Goal: Check status: Check status

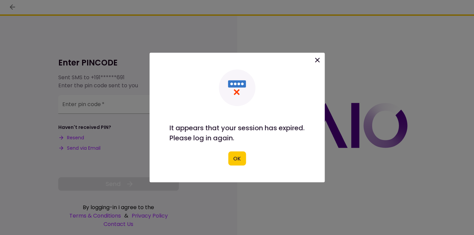
click at [231, 165] on div "It appears that your session has expired. Please log in again. OK" at bounding box center [237, 117] width 175 height 129
click at [233, 163] on button "OK" at bounding box center [237, 158] width 18 height 14
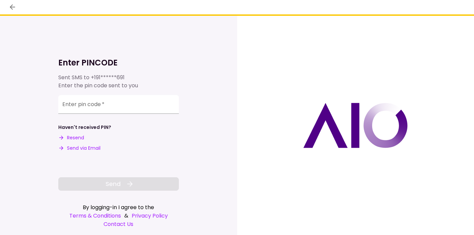
click at [80, 138] on button "Resend" at bounding box center [71, 137] width 26 height 7
click at [108, 109] on input "Enter pin code   *" at bounding box center [118, 103] width 121 height 19
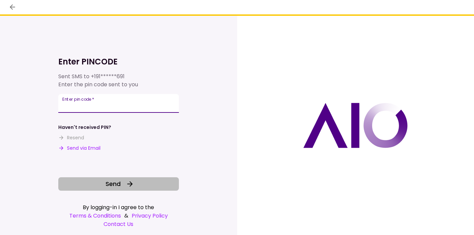
type input "******"
click at [94, 184] on button "Send" at bounding box center [118, 183] width 121 height 13
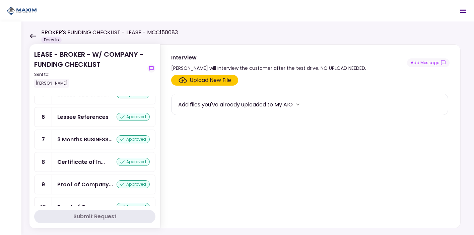
scroll to position [159, 0]
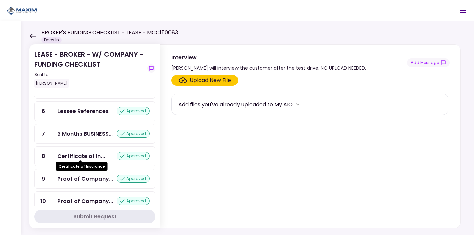
click at [93, 155] on div "Certificate of In..." at bounding box center [81, 156] width 48 height 8
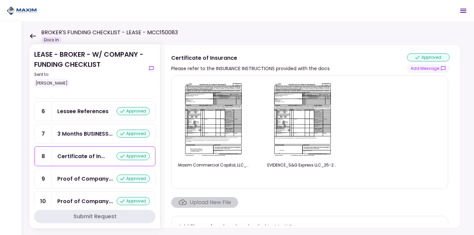
click at [224, 115] on img at bounding box center [214, 119] width 60 height 77
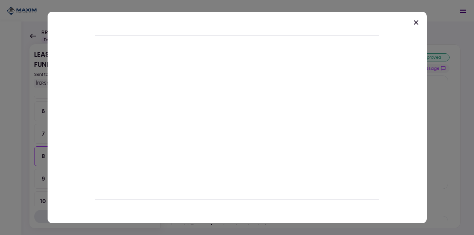
click at [417, 23] on icon at bounding box center [416, 22] width 5 height 5
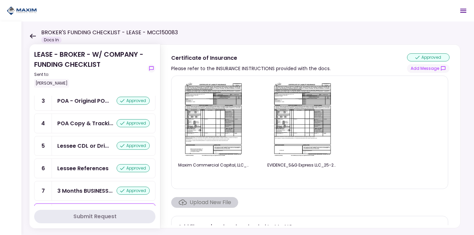
scroll to position [103, 0]
click at [87, 183] on div "3 Months BUSINESS... approved" at bounding box center [103, 189] width 103 height 19
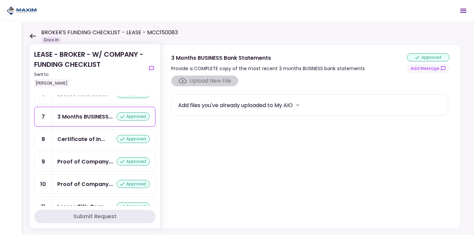
scroll to position [177, 0]
click at [90, 157] on div "Proof of Company..." at bounding box center [85, 161] width 56 height 8
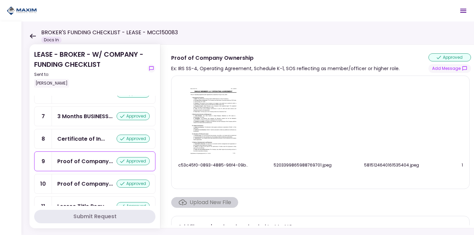
click at [227, 131] on img at bounding box center [214, 119] width 60 height 77
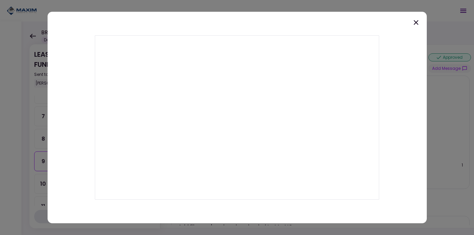
click at [416, 22] on icon at bounding box center [416, 22] width 5 height 5
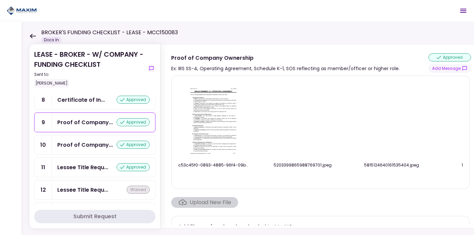
scroll to position [216, 0]
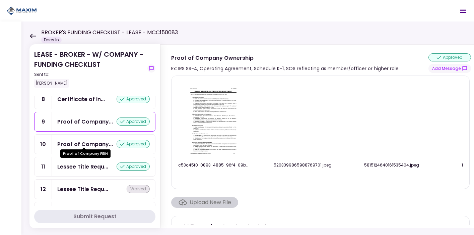
click at [82, 136] on div "Proof of Company... approved" at bounding box center [103, 143] width 103 height 19
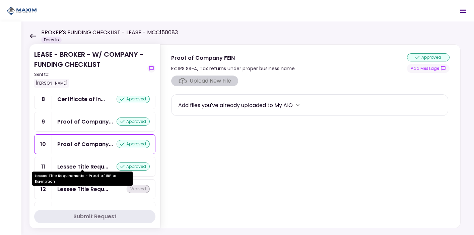
click at [82, 166] on div "Lessee Title Requ..." at bounding box center [82, 166] width 51 height 8
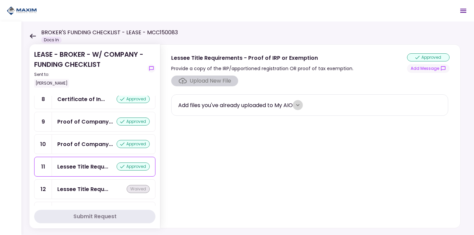
click at [298, 101] on button "more" at bounding box center [298, 105] width 10 height 10
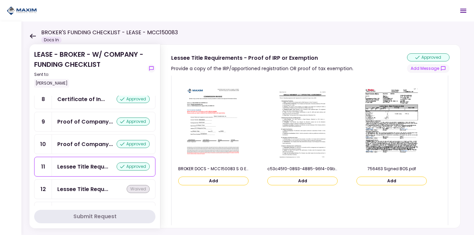
scroll to position [41, 0]
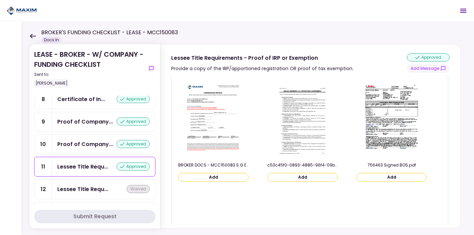
click at [385, 117] on img at bounding box center [392, 119] width 60 height 77
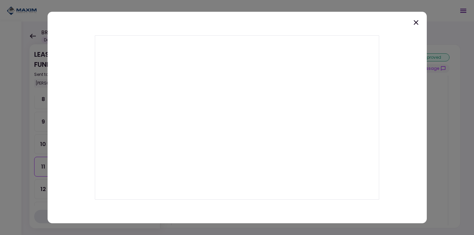
click at [416, 24] on icon at bounding box center [416, 22] width 8 height 8
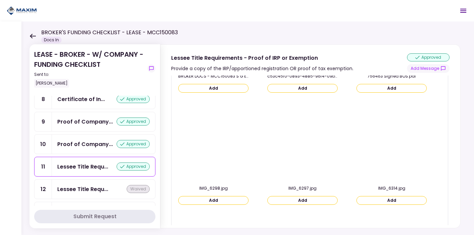
scroll to position [164, 0]
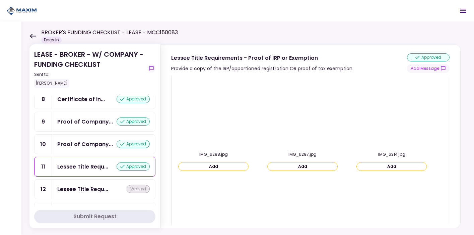
click at [214, 109] on img at bounding box center [214, 109] width 0 height 0
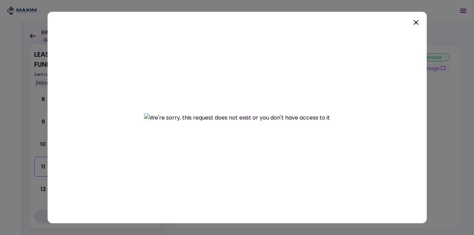
click at [286, 113] on img at bounding box center [237, 117] width 186 height 8
click at [417, 21] on icon at bounding box center [416, 22] width 5 height 5
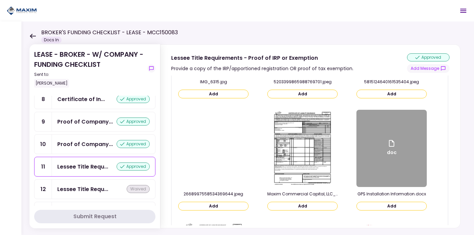
scroll to position [350, 0]
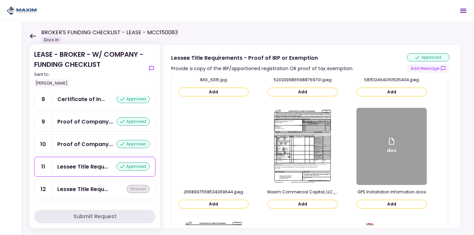
click at [304, 143] on img at bounding box center [303, 146] width 60 height 77
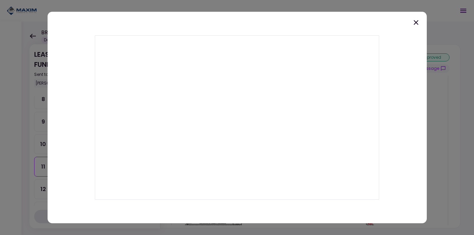
click at [416, 25] on icon at bounding box center [416, 22] width 8 height 8
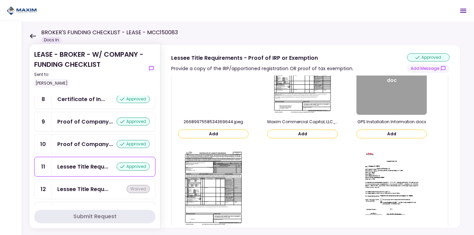
scroll to position [449, 0]
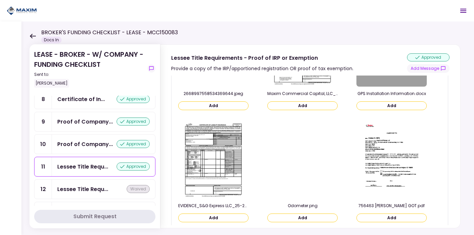
click at [303, 160] on img at bounding box center [303, 160] width 0 height 0
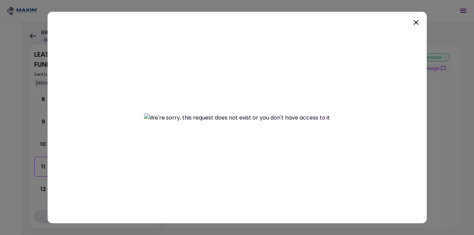
click at [418, 21] on icon at bounding box center [416, 22] width 8 height 8
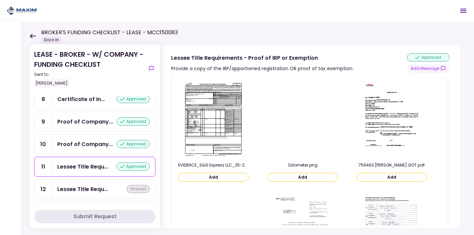
scroll to position [491, 0]
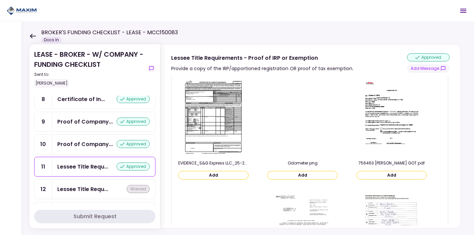
click at [394, 123] on img at bounding box center [392, 117] width 60 height 77
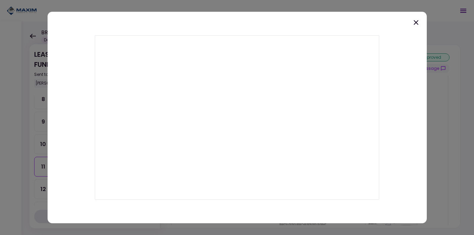
click at [417, 21] on icon at bounding box center [416, 22] width 5 height 5
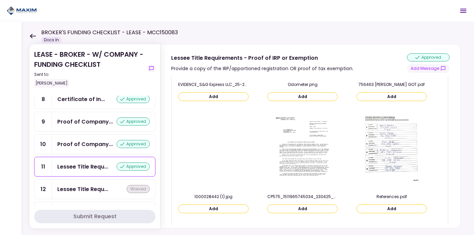
scroll to position [583, 0]
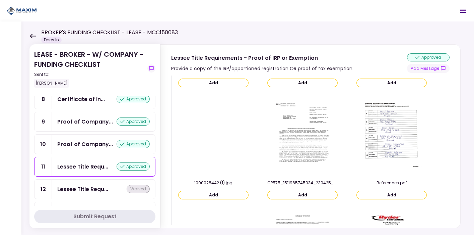
click at [384, 144] on img at bounding box center [392, 137] width 60 height 77
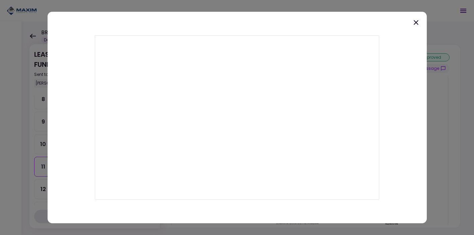
click at [415, 22] on icon at bounding box center [416, 22] width 8 height 8
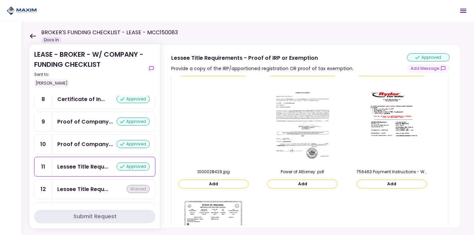
scroll to position [708, 0]
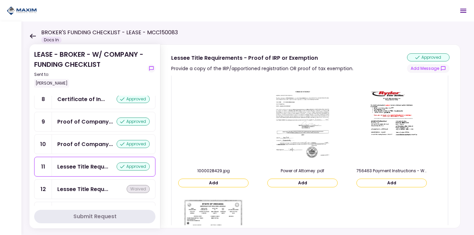
click at [307, 133] on img at bounding box center [303, 125] width 60 height 77
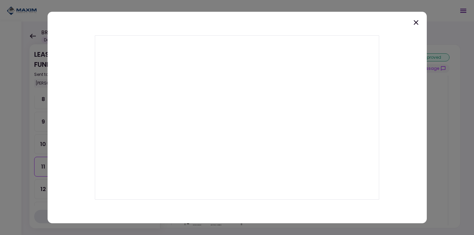
click at [417, 20] on icon at bounding box center [416, 22] width 8 height 8
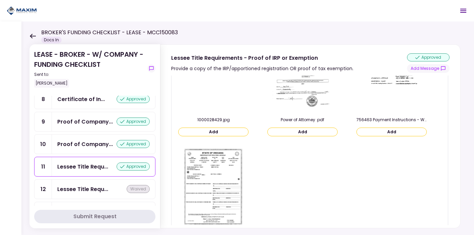
scroll to position [787, 0]
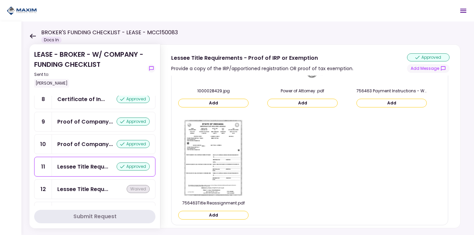
click at [211, 156] on img at bounding box center [214, 157] width 60 height 77
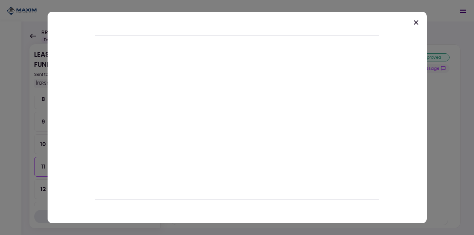
click at [420, 22] on icon at bounding box center [416, 22] width 8 height 8
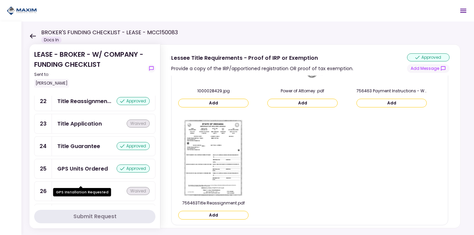
scroll to position [521, 0]
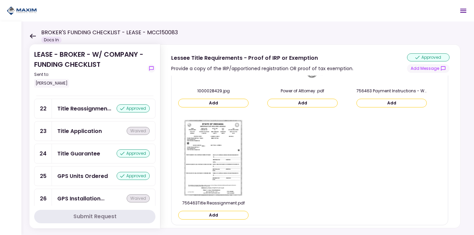
click at [87, 115] on div "Title Reassignmen... approved" at bounding box center [103, 108] width 103 height 19
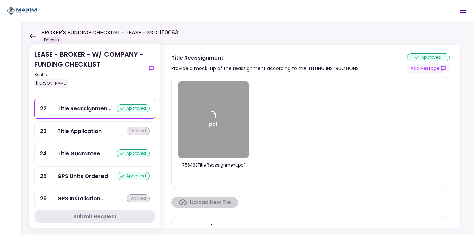
click at [201, 125] on div "pdf" at bounding box center [213, 119] width 70 height 77
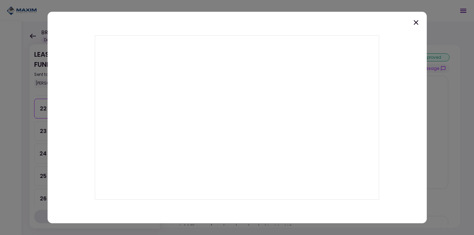
click at [416, 25] on icon at bounding box center [416, 22] width 8 height 8
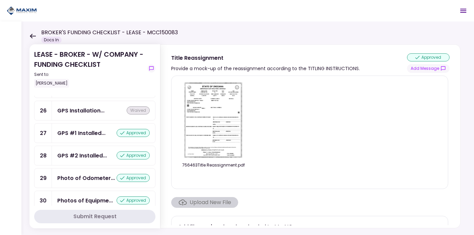
scroll to position [606, 0]
